Goal: Feedback & Contribution: Leave review/rating

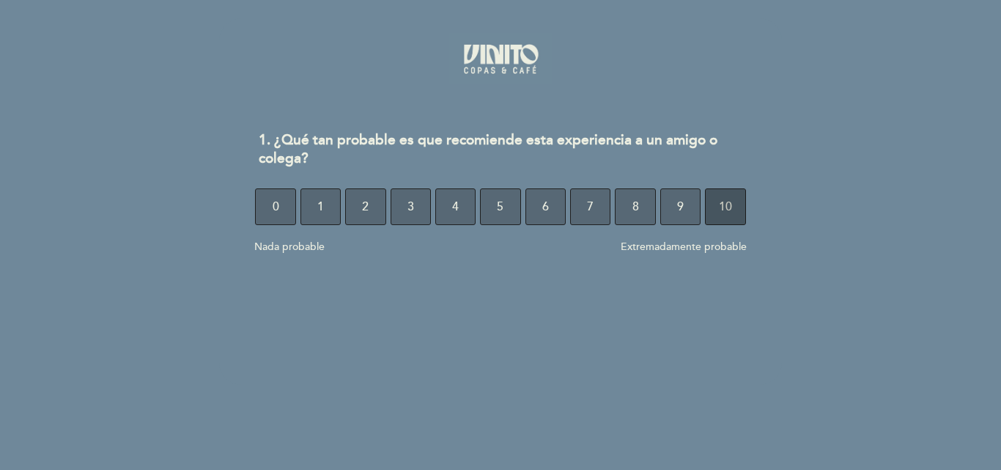
click at [725, 207] on span "10" at bounding box center [725, 206] width 13 height 41
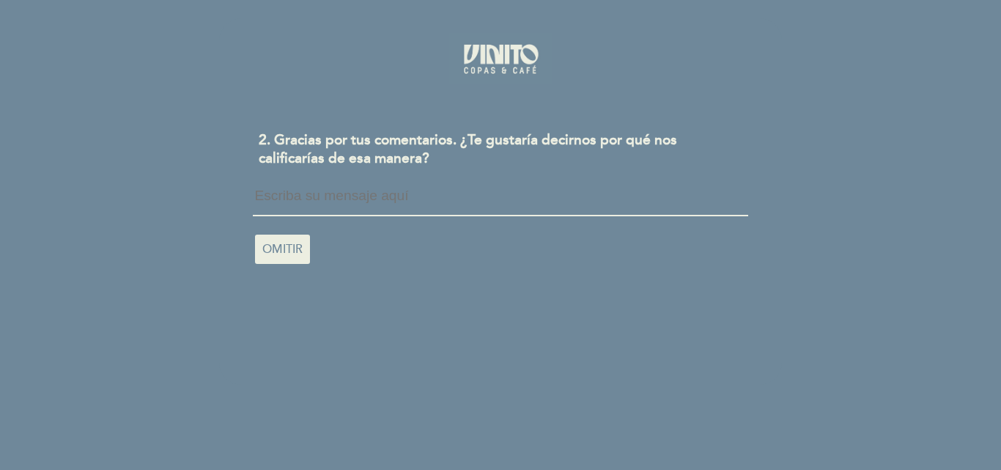
click at [308, 203] on textarea at bounding box center [500, 202] width 494 height 28
type textarea "A"
type textarea "h"
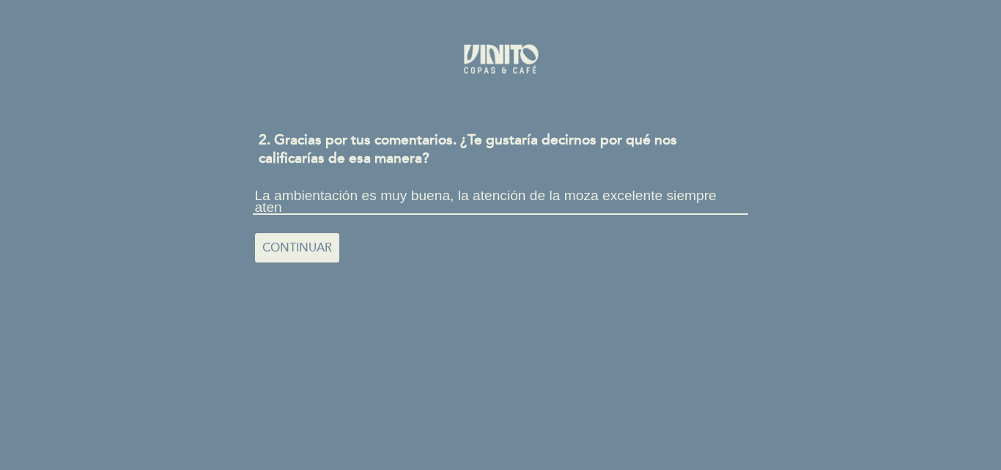
scroll to position [1, 0]
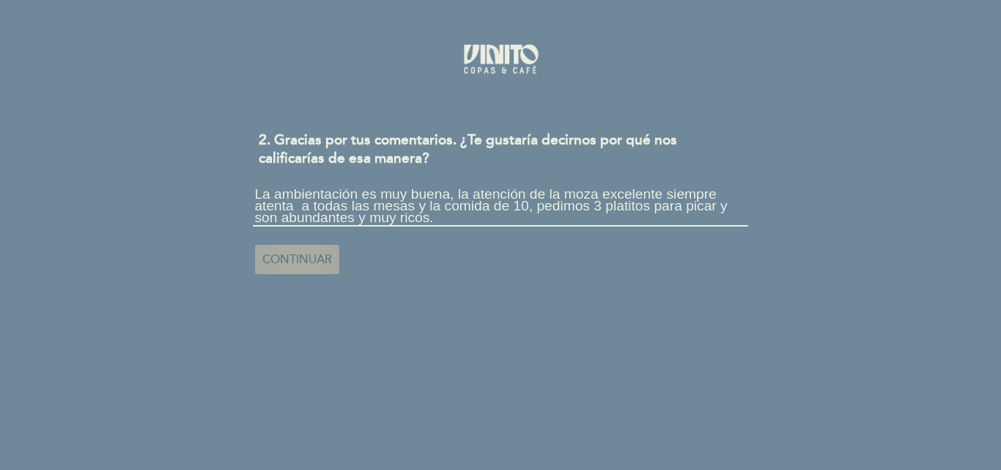
type textarea "La ambientación es muy buena, la atención de la moza excelente siempre atenta a…"
click at [294, 256] on span "CONTINUAR" at bounding box center [297, 259] width 70 height 41
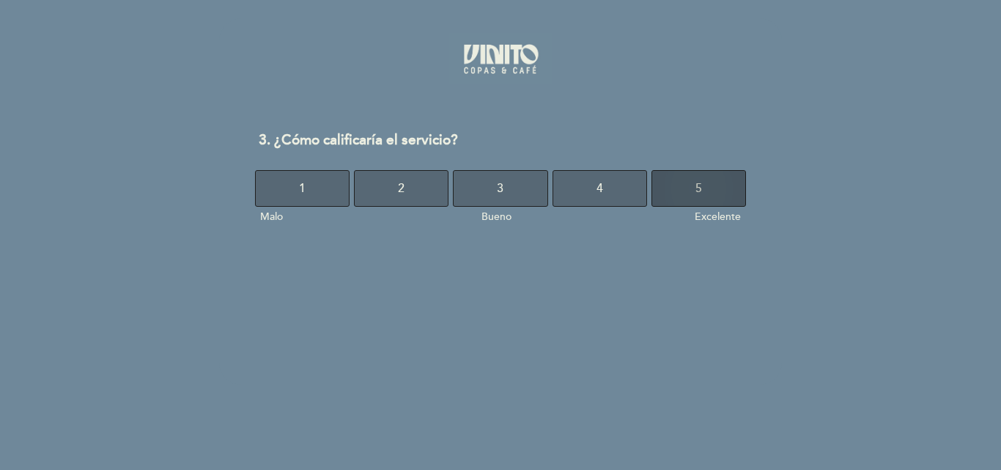
click at [693, 196] on button "5" at bounding box center [698, 188] width 94 height 37
click at [705, 190] on button "5" at bounding box center [698, 188] width 94 height 37
click at [713, 192] on button "5" at bounding box center [698, 188] width 94 height 37
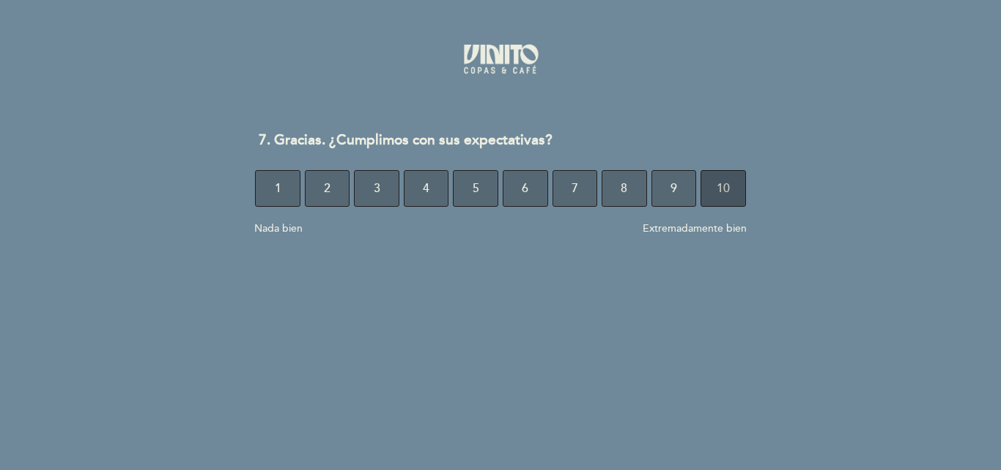
click at [720, 188] on span "10" at bounding box center [722, 188] width 13 height 41
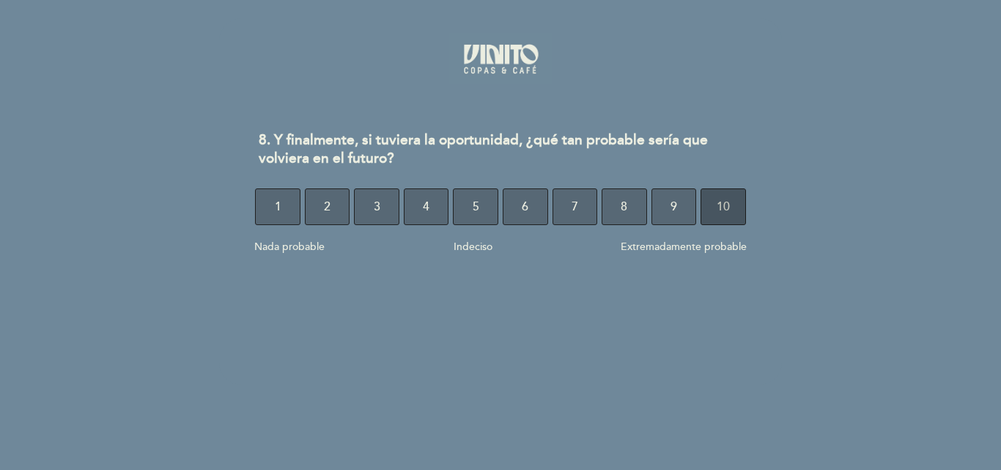
click at [716, 203] on span "10" at bounding box center [722, 206] width 13 height 41
